Goal: Task Accomplishment & Management: Use online tool/utility

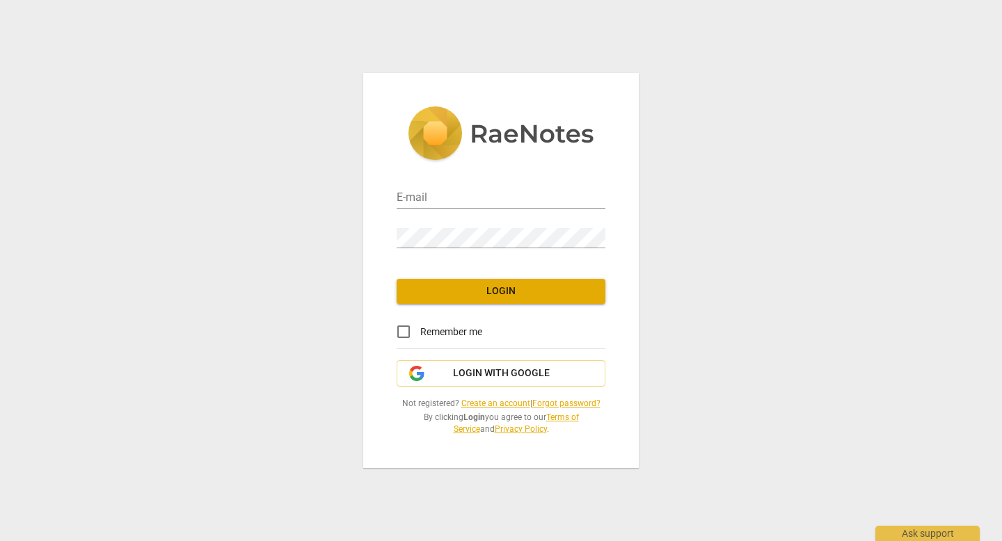
type input "[PERSON_NAME][EMAIL_ADDRESS][DOMAIN_NAME]"
click at [503, 297] on span "Login" at bounding box center [501, 292] width 186 height 14
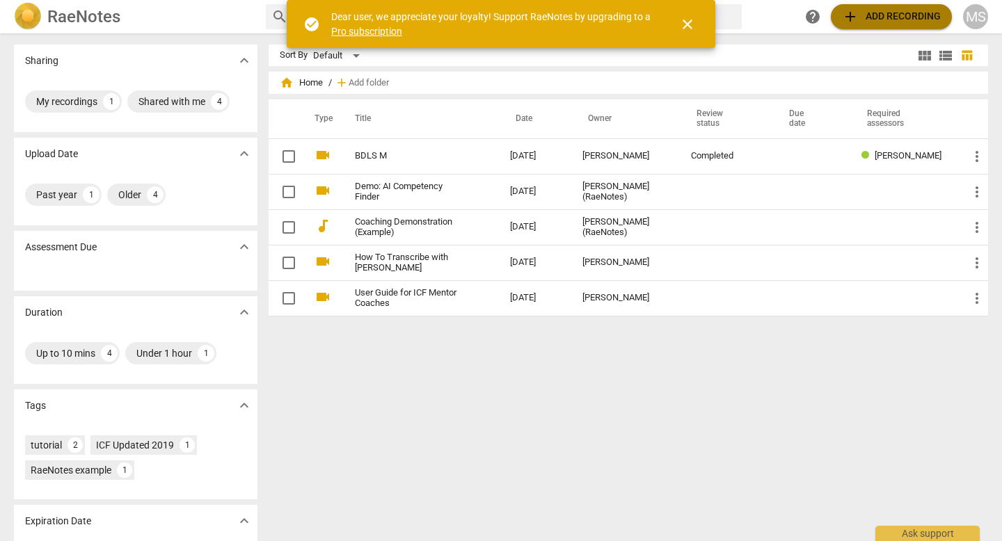
click at [886, 15] on span "add Add recording" at bounding box center [891, 16] width 99 height 17
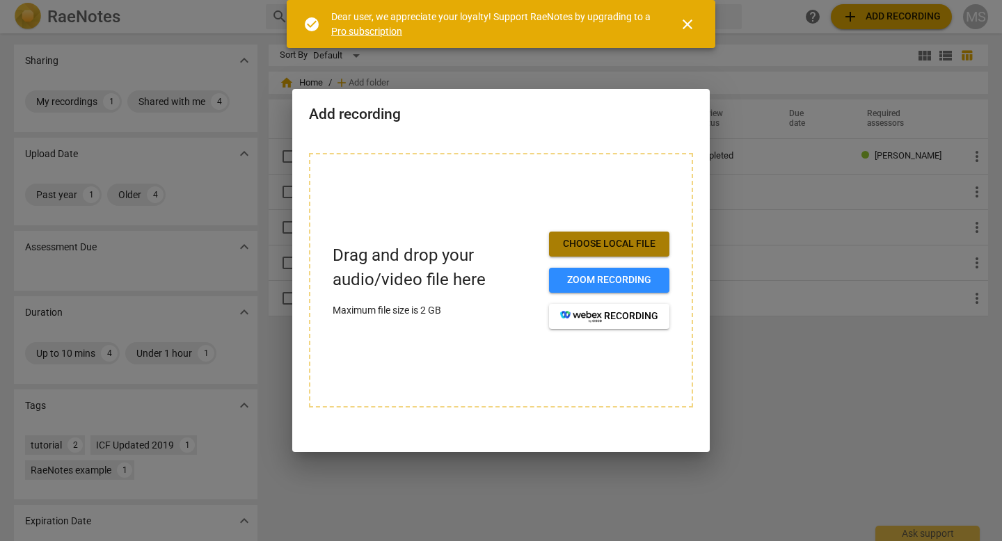
click at [625, 251] on button "Choose local file" at bounding box center [609, 244] width 120 height 25
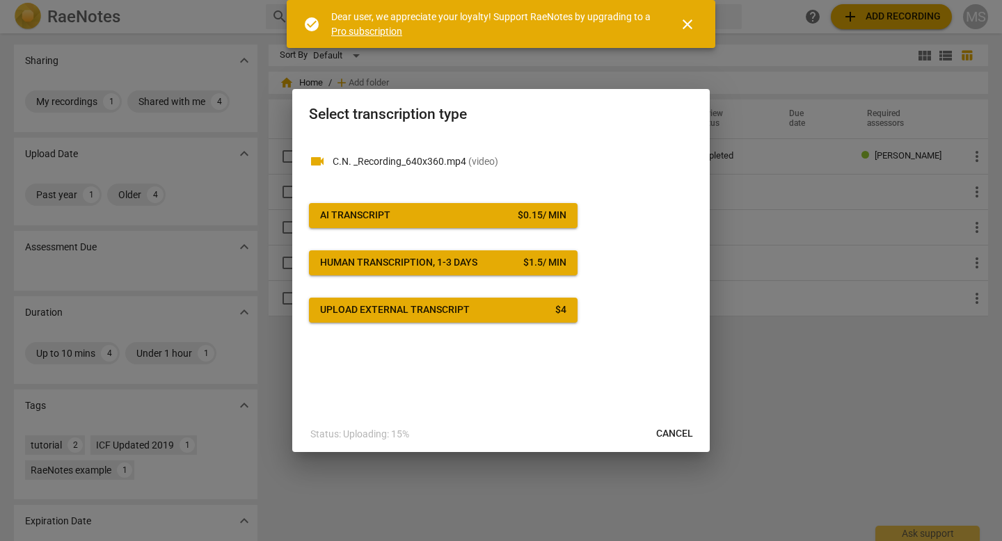
click at [518, 211] on div "$ 0.15 / min" at bounding box center [542, 216] width 49 height 14
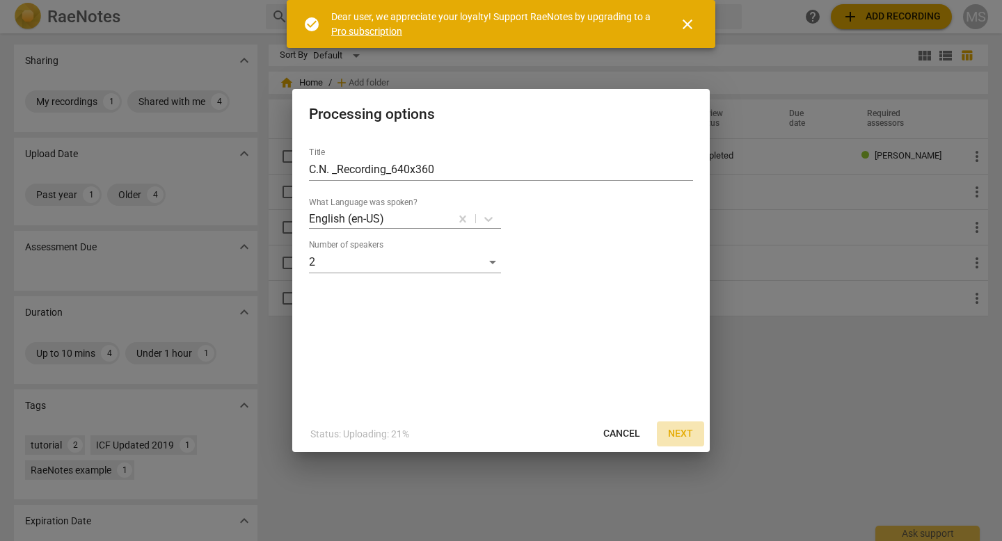
click at [682, 436] on span "Next" at bounding box center [680, 434] width 25 height 14
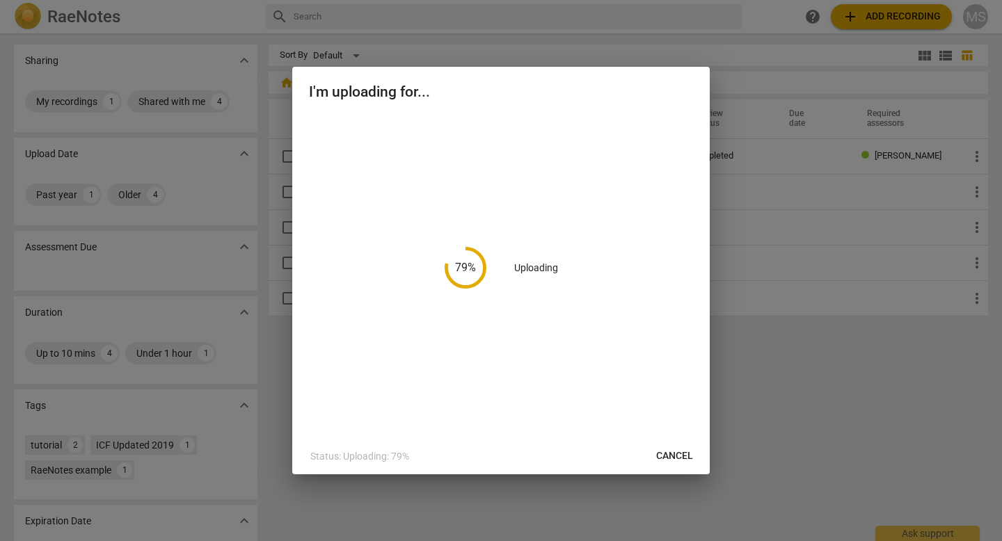
click at [684, 436] on div "79 % Uploading" at bounding box center [500, 276] width 417 height 324
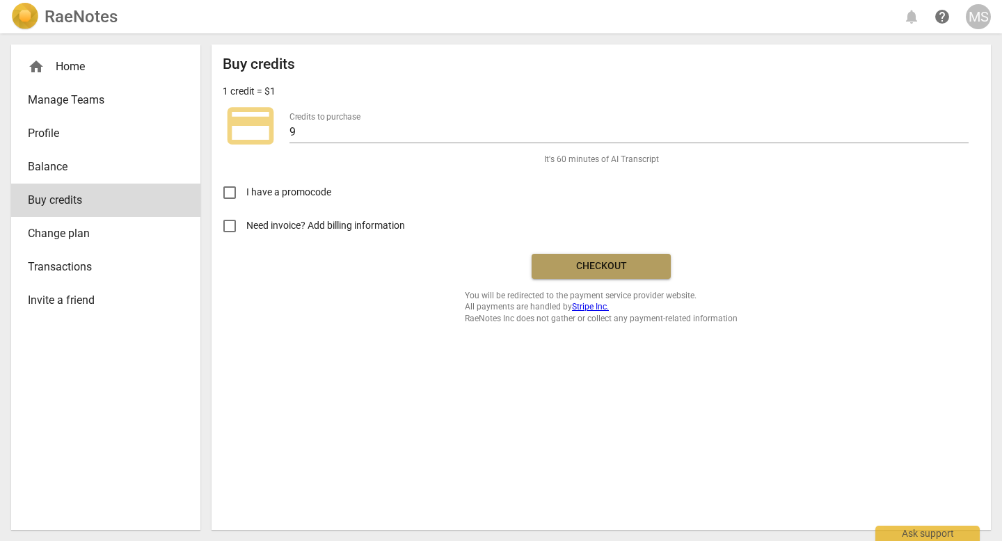
click at [628, 272] on span "Checkout" at bounding box center [601, 266] width 117 height 14
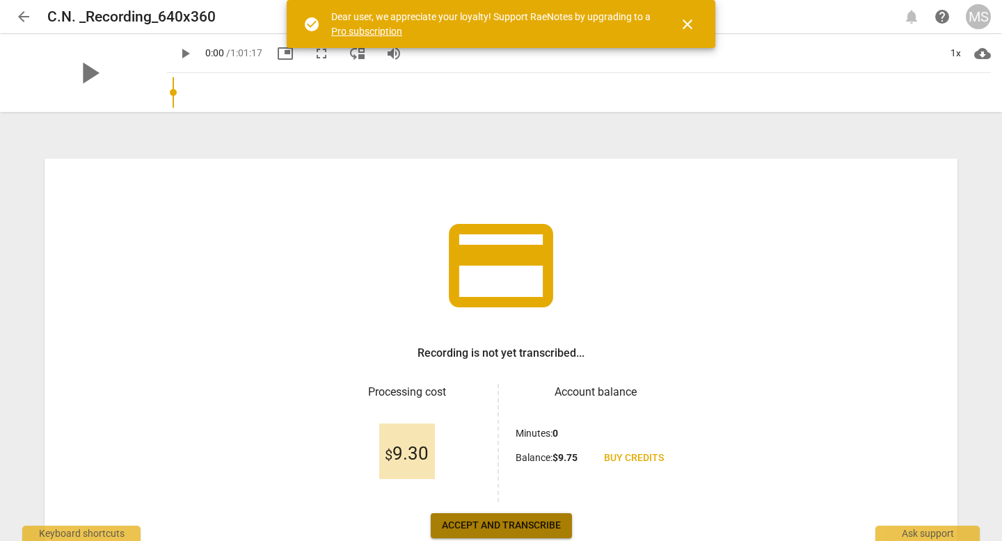
click at [538, 516] on button "Accept and transcribe" at bounding box center [501, 525] width 141 height 25
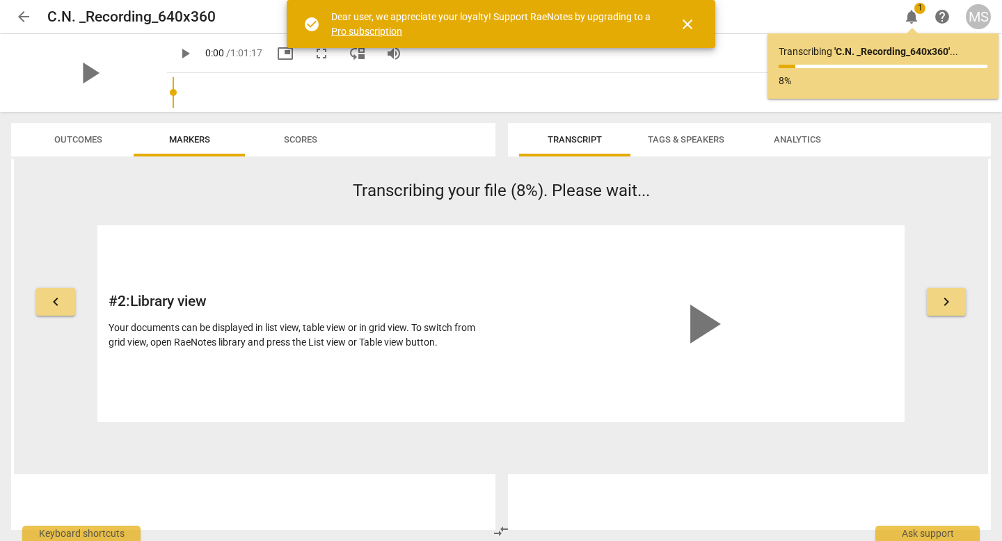
click at [310, 141] on span "Scores" at bounding box center [300, 139] width 33 height 10
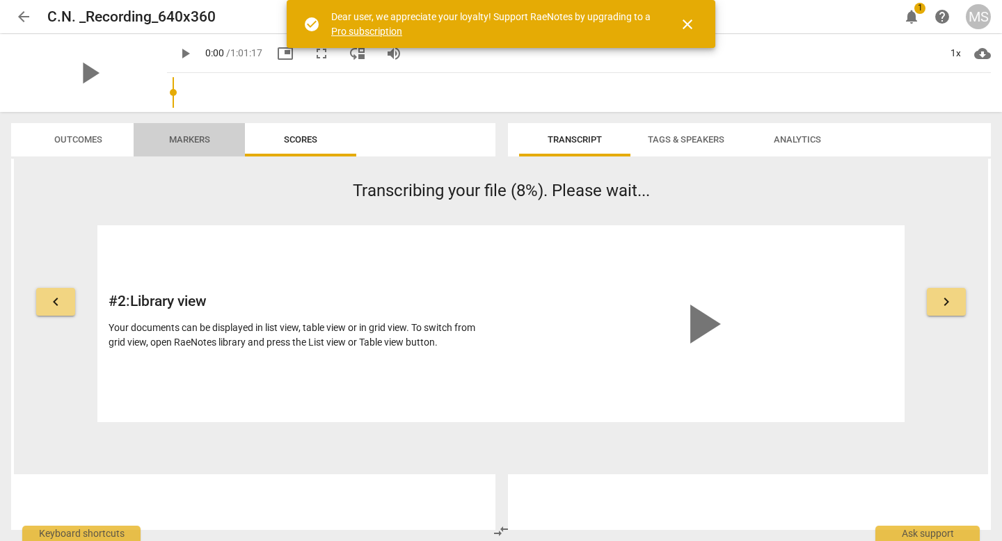
click at [205, 136] on span "Markers" at bounding box center [189, 139] width 41 height 10
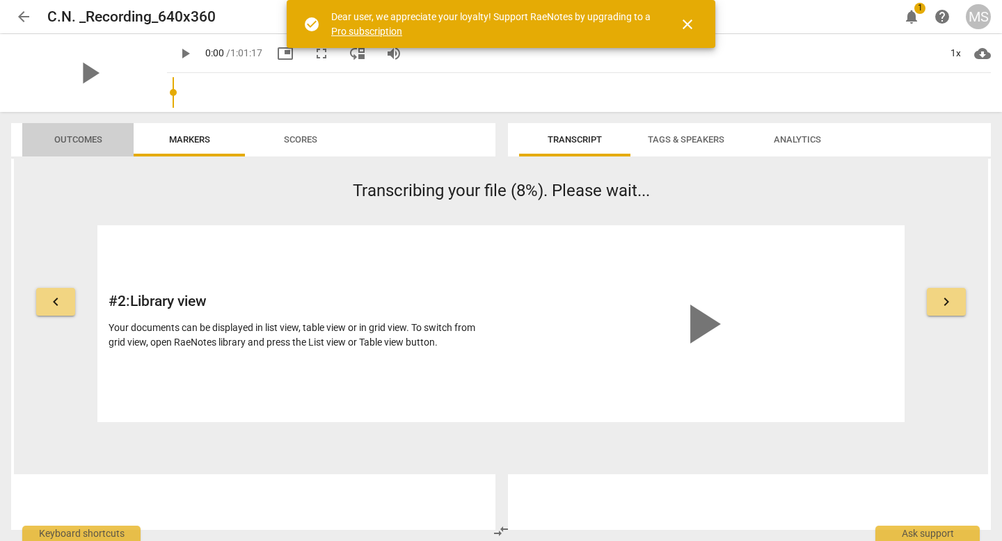
click at [102, 136] on span "Outcomes" at bounding box center [78, 140] width 81 height 19
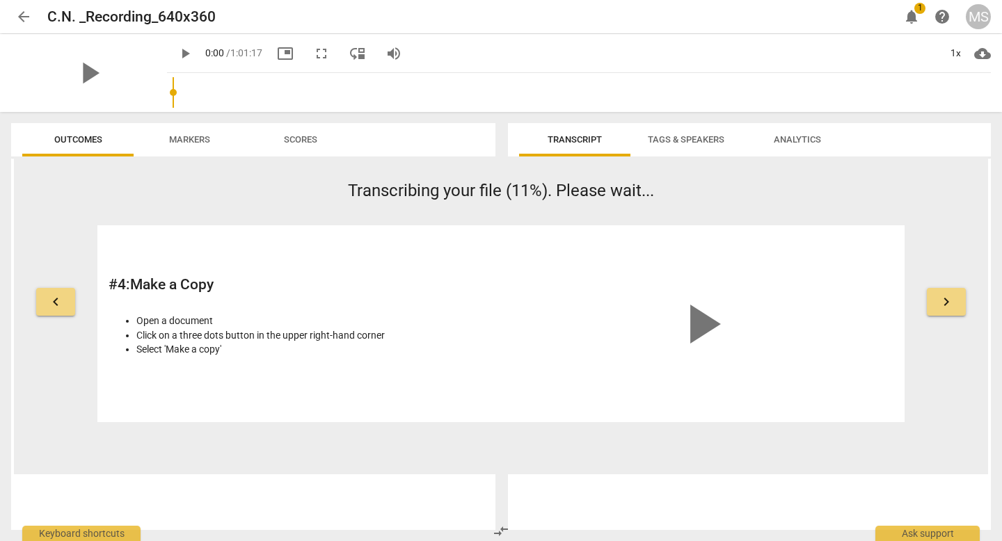
click at [929, 243] on div "keyboard_arrow_left Transcribing your file (11%). Please wait... # 4 : Make a C…" at bounding box center [501, 300] width 974 height 243
click at [817, 255] on div "play_arrow" at bounding box center [701, 324] width 385 height 175
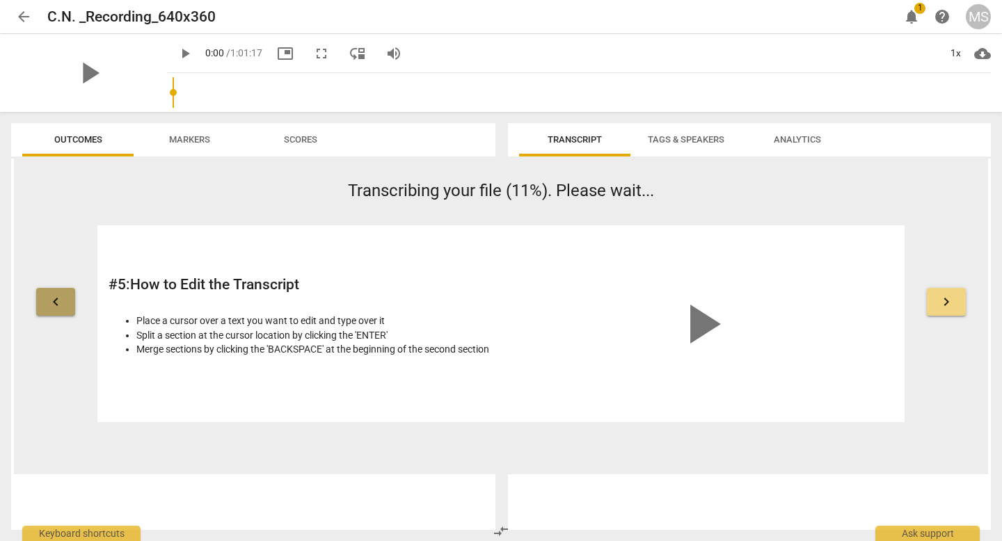
click at [63, 298] on span "keyboard_arrow_left" at bounding box center [55, 302] width 17 height 17
